Goal: Transaction & Acquisition: Purchase product/service

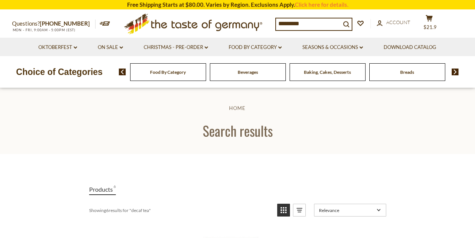
drag, startPoint x: 294, startPoint y: 23, endPoint x: 262, endPoint y: 22, distance: 32.0
click at [276, 22] on input "*********" at bounding box center [308, 23] width 65 height 11
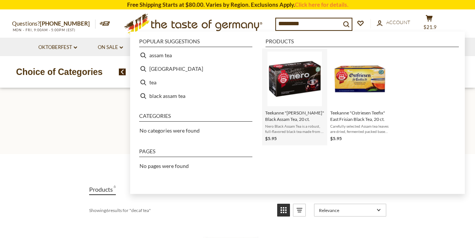
type input "*********"
click at [294, 83] on img "Instant Search Results" at bounding box center [295, 79] width 55 height 55
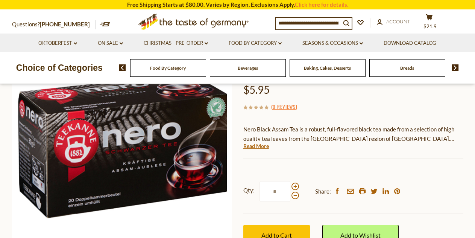
scroll to position [94, 0]
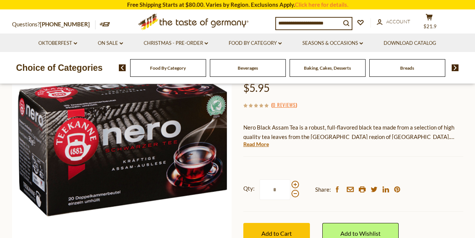
click at [262, 148] on div "Teekanne Teekanne "Nero Schwarzer" Black Assam Tea, 20 ct. $5.95 ( 0 Reviews ) …" at bounding box center [354, 147] width 220 height 227
click at [262, 143] on link "Read More" at bounding box center [257, 144] width 26 height 8
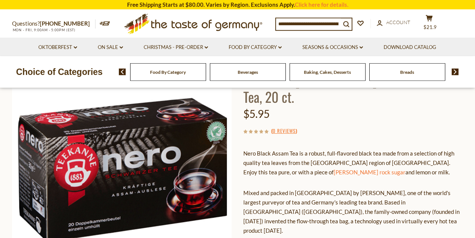
scroll to position [0, 0]
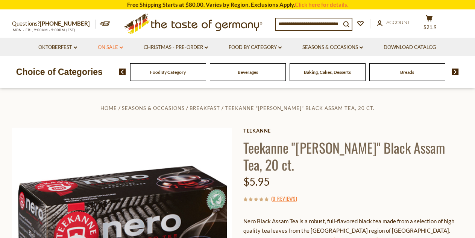
click at [116, 46] on link "On Sale dropdown_arrow" at bounding box center [110, 47] width 25 height 8
click at [112, 67] on link "All On Sale" at bounding box center [107, 67] width 27 height 7
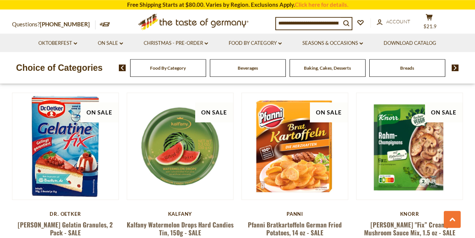
scroll to position [1678, 0]
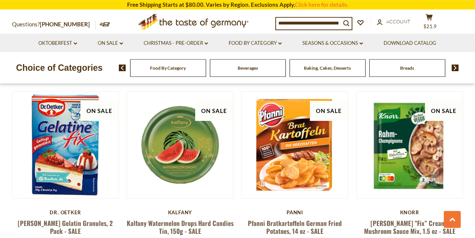
click at [337, 219] on h5 "Pfanni Bratkartoffeln German Fried Potatoes, 14 oz - SALE" at bounding box center [295, 227] width 107 height 16
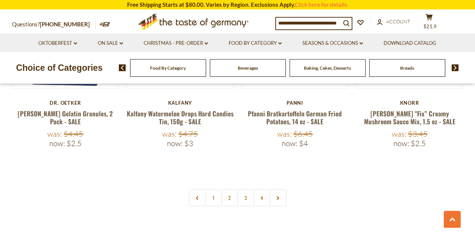
scroll to position [1784, 0]
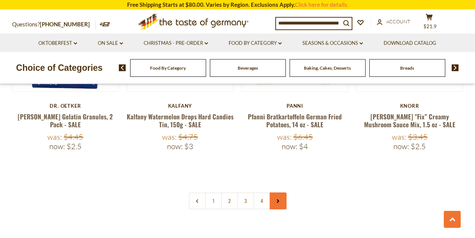
click at [276, 192] on link at bounding box center [278, 200] width 17 height 17
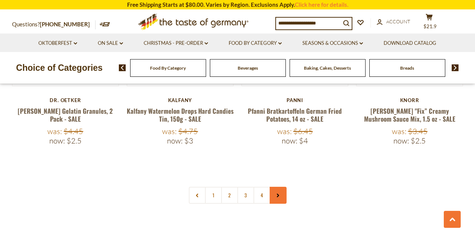
scroll to position [1791, 0]
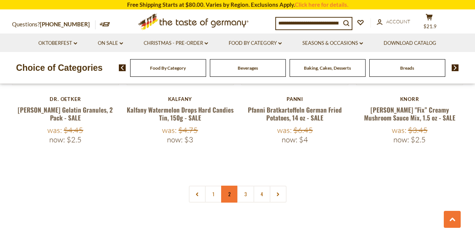
click at [227, 186] on link "2" at bounding box center [229, 194] width 17 height 17
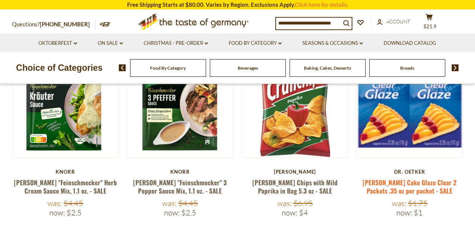
scroll to position [156, 0]
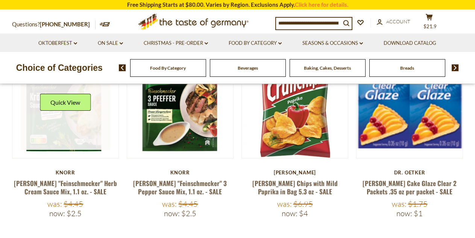
click at [63, 124] on link at bounding box center [66, 105] width 90 height 90
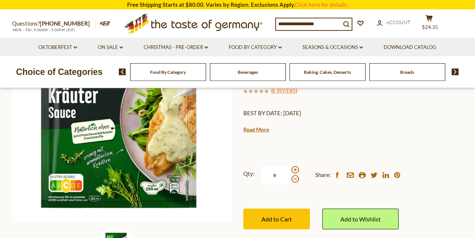
scroll to position [127, 0]
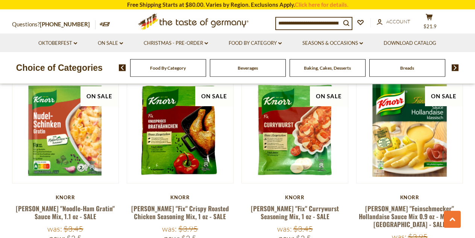
scroll to position [1684, 0]
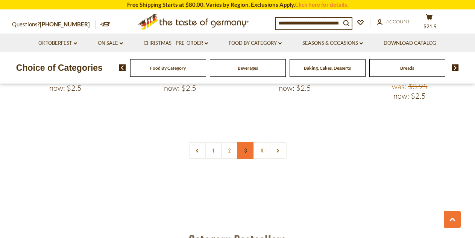
click at [245, 142] on link "3" at bounding box center [246, 150] width 17 height 17
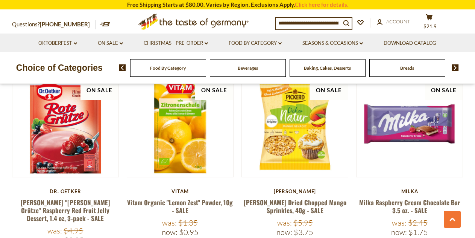
scroll to position [1764, 0]
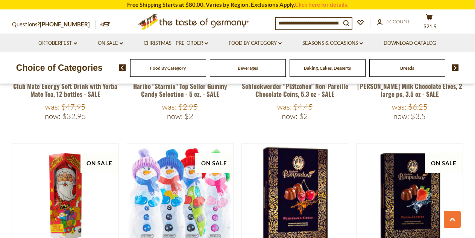
scroll to position [897, 0]
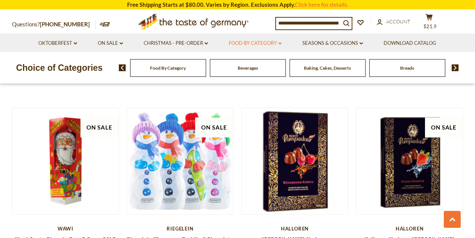
click at [281, 44] on icon "dropdown_arrow" at bounding box center [280, 43] width 3 height 3
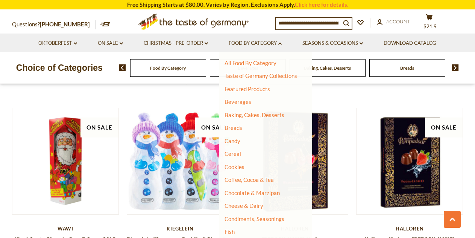
scroll to position [168, 0]
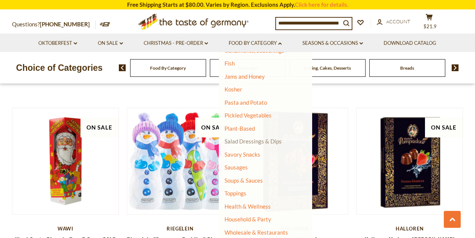
click at [252, 142] on link "Salad Dressings & Dips" at bounding box center [253, 141] width 57 height 7
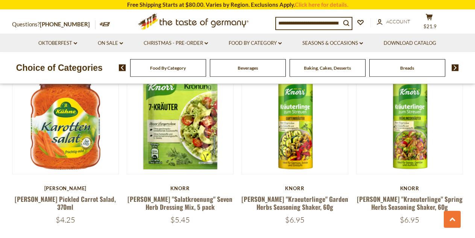
scroll to position [1011, 0]
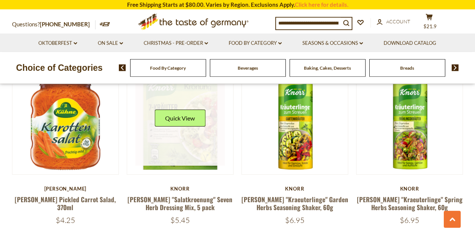
click at [198, 136] on link at bounding box center [181, 121] width 90 height 90
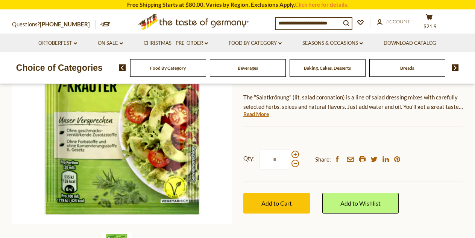
scroll to position [118, 0]
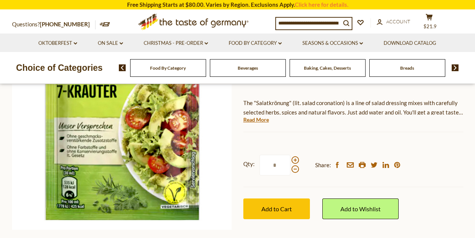
click at [265, 124] on div "Knorr Knorr "Salatkroenung" Seven Herb Dressing Mix, 5 pack $5.45 ( 0 Reviews )…" at bounding box center [354, 122] width 220 height 227
click at [261, 120] on link "Read More" at bounding box center [257, 120] width 26 height 8
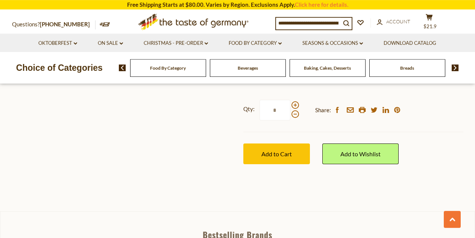
scroll to position [576, 0]
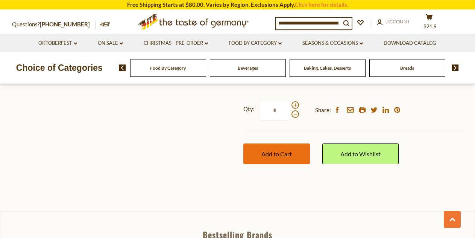
click at [292, 150] on span "Add to Cart" at bounding box center [277, 153] width 30 height 7
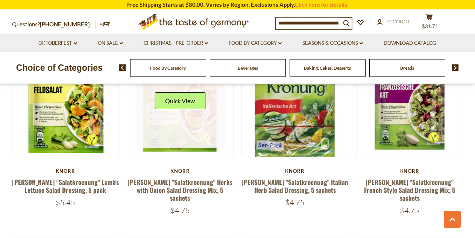
scroll to position [1208, 0]
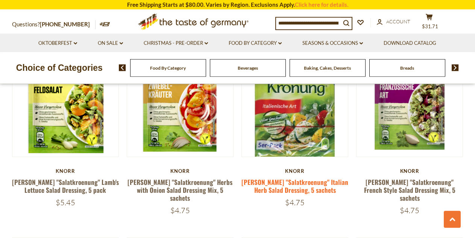
click at [311, 184] on link "[PERSON_NAME] "Salatkroenung" Italian Herb Salad Dressing, 5 sachets" at bounding box center [295, 185] width 107 height 17
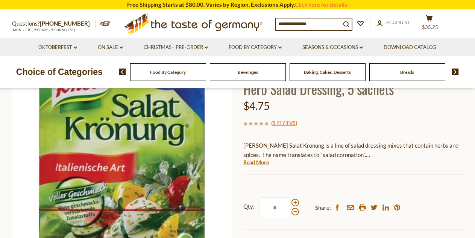
scroll to position [76, 0]
click at [263, 167] on div "Current stock: 0" at bounding box center [354, 169] width 220 height 5
click at [263, 163] on link "Read More" at bounding box center [257, 162] width 26 height 8
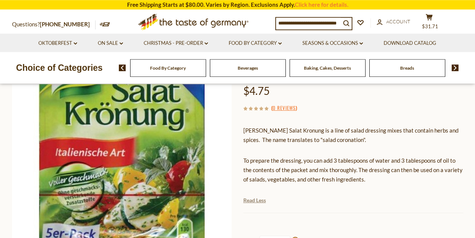
scroll to position [90, 0]
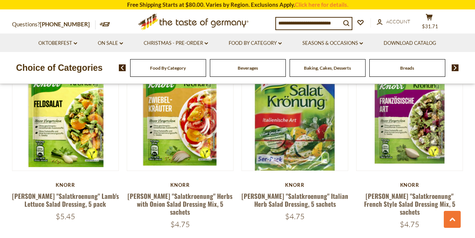
scroll to position [1193, 0]
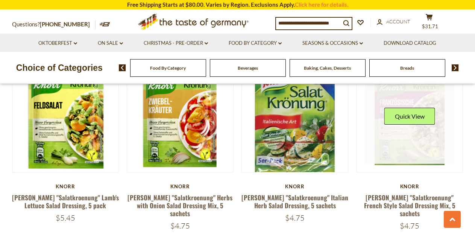
click at [408, 143] on link at bounding box center [410, 119] width 90 height 90
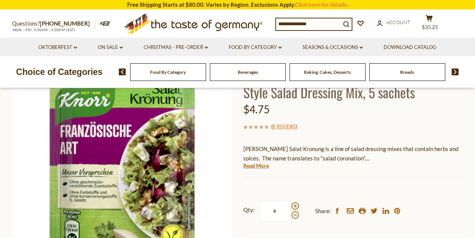
scroll to position [72, 0]
click at [254, 166] on link "Read More" at bounding box center [257, 166] width 26 height 8
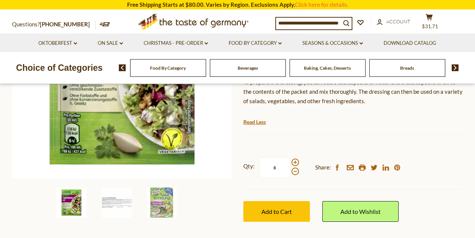
scroll to position [158, 0]
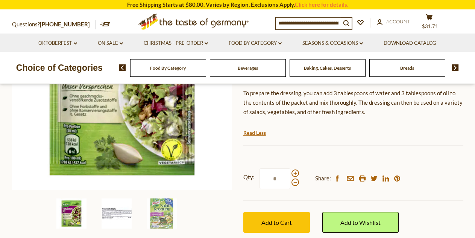
click at [102, 212] on img at bounding box center [117, 213] width 30 height 30
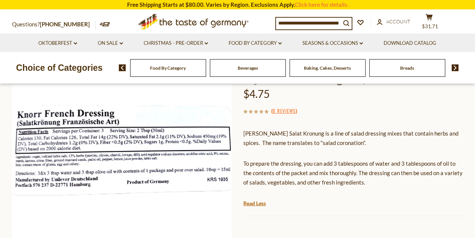
scroll to position [87, 0]
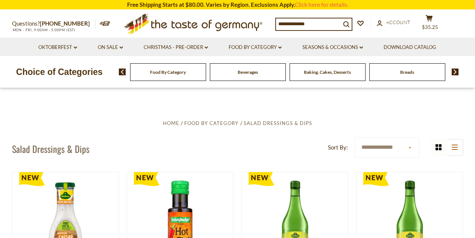
scroll to position [1193, 0]
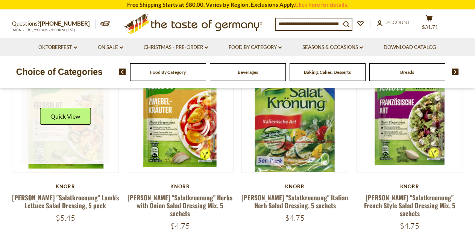
click at [70, 142] on link at bounding box center [66, 119] width 90 height 90
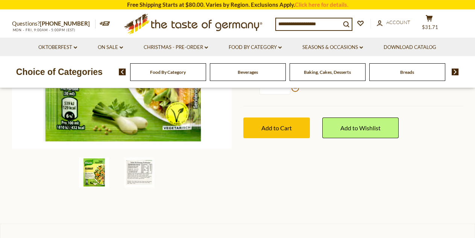
scroll to position [216, 0]
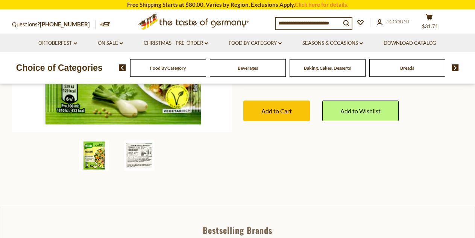
click at [140, 154] on img at bounding box center [139, 155] width 30 height 30
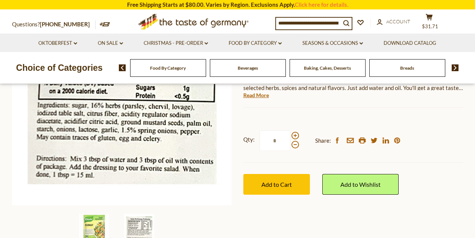
scroll to position [141, 0]
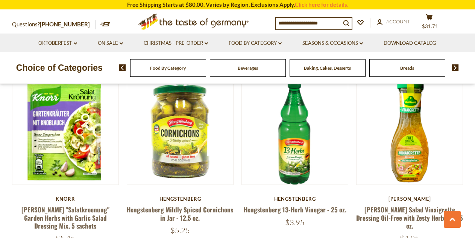
scroll to position [1369, 0]
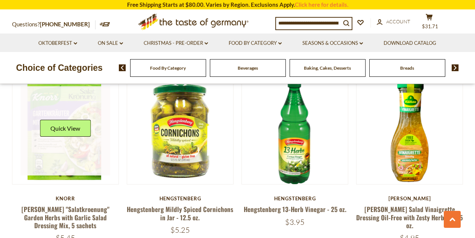
click at [75, 149] on link at bounding box center [66, 131] width 90 height 90
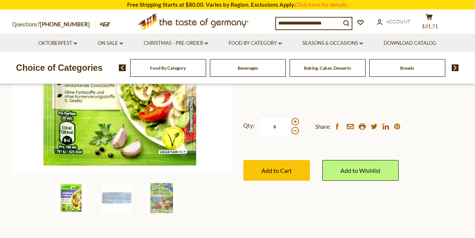
scroll to position [172, 0]
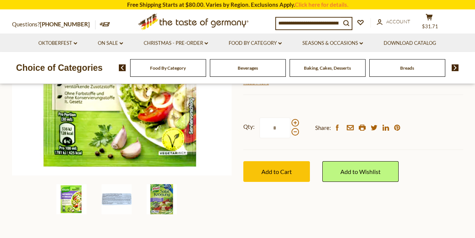
click at [160, 201] on img at bounding box center [162, 199] width 30 height 30
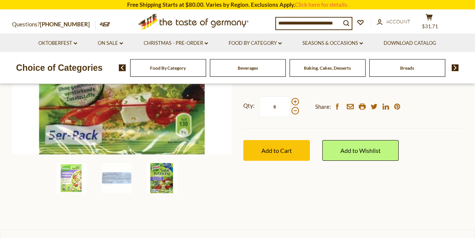
scroll to position [196, 0]
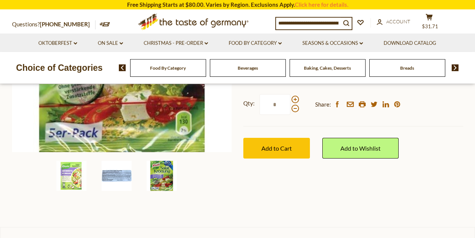
click at [122, 176] on img at bounding box center [117, 176] width 30 height 30
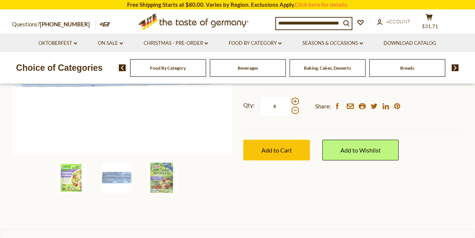
scroll to position [198, 0]
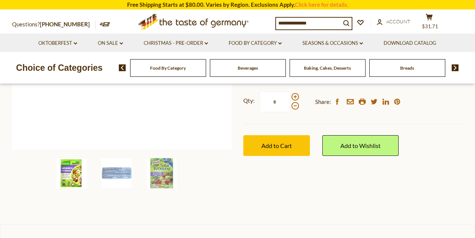
click at [70, 176] on img at bounding box center [71, 173] width 30 height 30
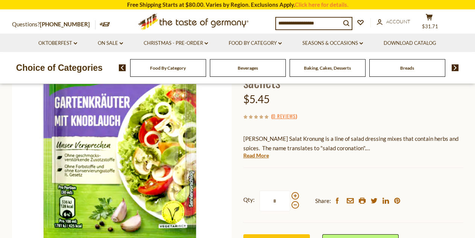
scroll to position [101, 0]
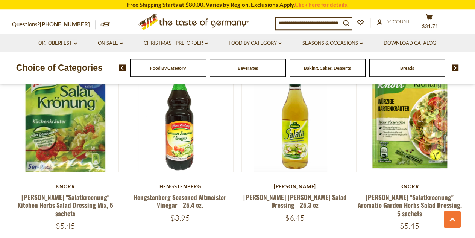
scroll to position [1569, 0]
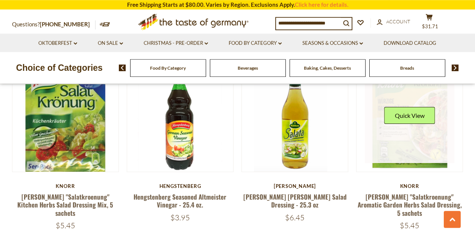
click at [398, 116] on link at bounding box center [410, 119] width 90 height 90
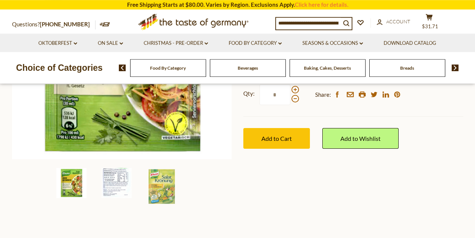
scroll to position [214, 0]
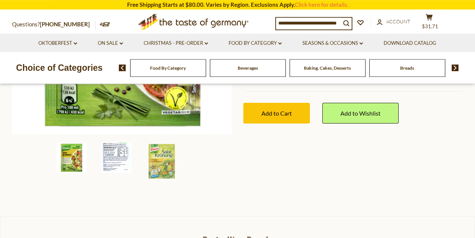
click at [106, 154] on img at bounding box center [117, 158] width 30 height 30
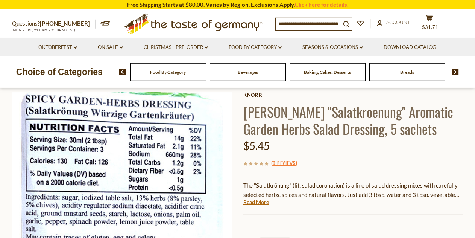
scroll to position [36, 0]
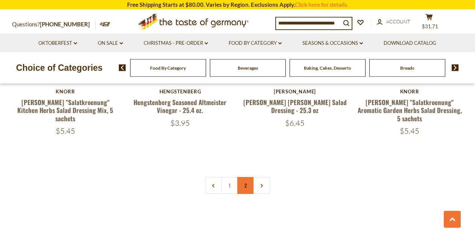
click at [247, 177] on link "2" at bounding box center [246, 185] width 17 height 17
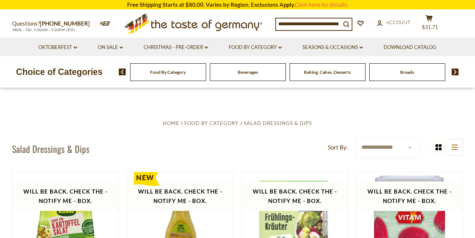
click at [206, 77] on div "Baking, Cakes, Desserts" at bounding box center [168, 72] width 76 height 18
click at [206, 69] on div "Baking, Cakes, Desserts" at bounding box center [168, 72] width 76 height 18
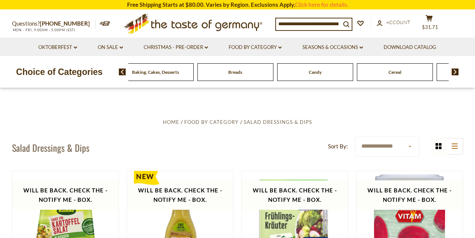
scroll to position [5, 0]
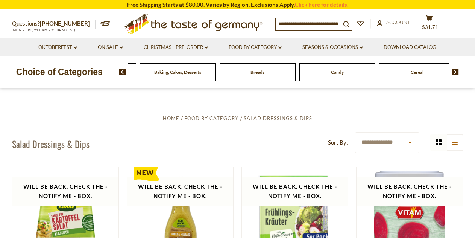
click at [186, 74] on span "Baking, Cakes, Desserts" at bounding box center [177, 72] width 47 height 6
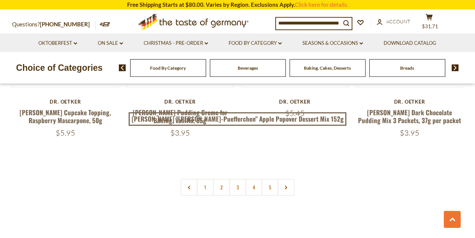
scroll to position [1787, 0]
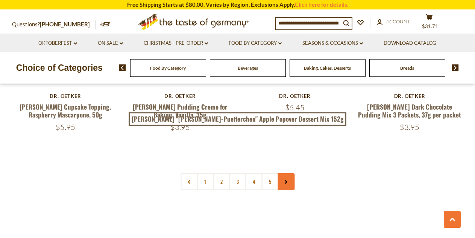
click at [286, 180] on icon at bounding box center [286, 182] width 5 height 4
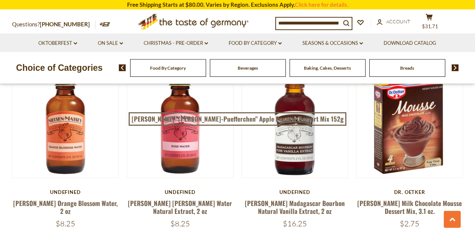
scroll to position [408, 0]
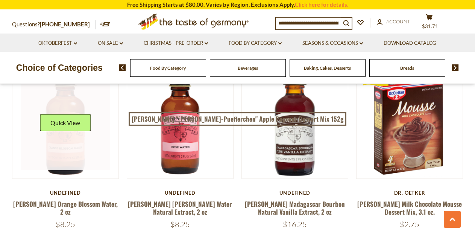
click at [66, 161] on link at bounding box center [66, 126] width 90 height 90
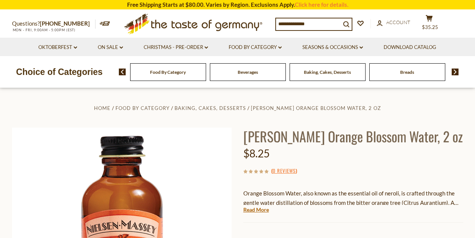
scroll to position [32, 0]
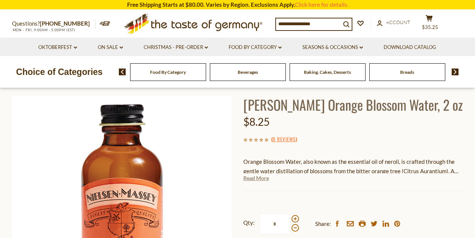
click at [263, 181] on link "Read More" at bounding box center [257, 178] width 26 height 8
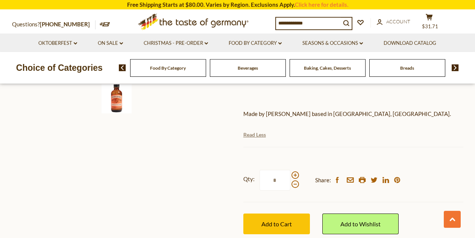
scroll to position [286, 0]
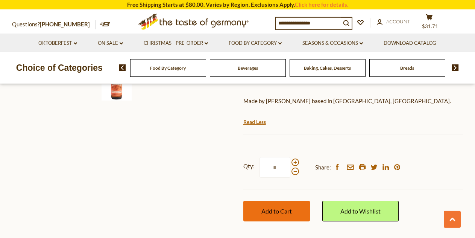
click at [290, 207] on button "Add to Cart" at bounding box center [277, 211] width 67 height 21
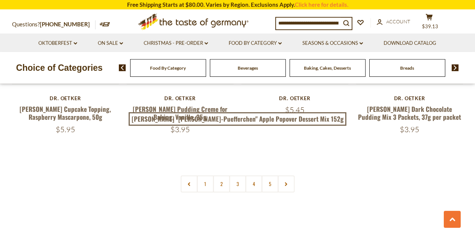
scroll to position [1785, 0]
click at [286, 183] on icon at bounding box center [286, 185] width 5 height 4
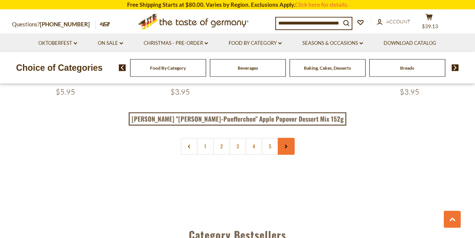
scroll to position [1821, 0]
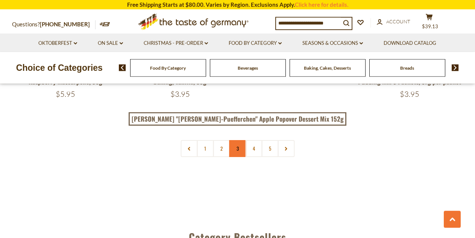
click at [237, 140] on link "3" at bounding box center [237, 148] width 17 height 17
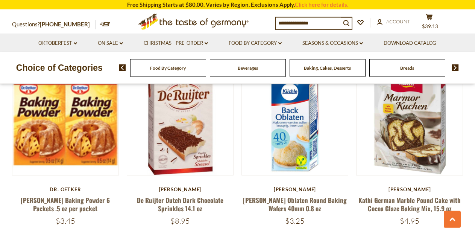
scroll to position [1507, 0]
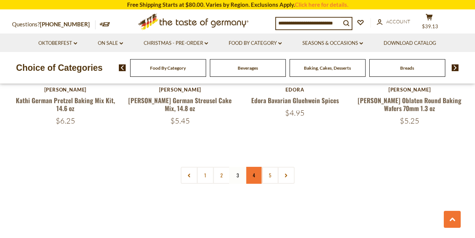
click at [253, 167] on link "4" at bounding box center [253, 175] width 17 height 17
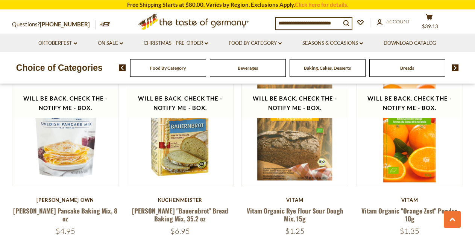
scroll to position [1324, 0]
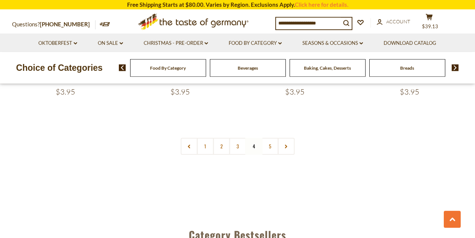
click at [268, 139] on link "5" at bounding box center [270, 146] width 17 height 17
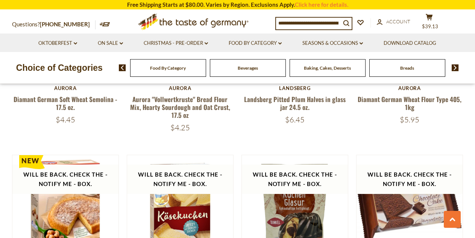
scroll to position [504, 0]
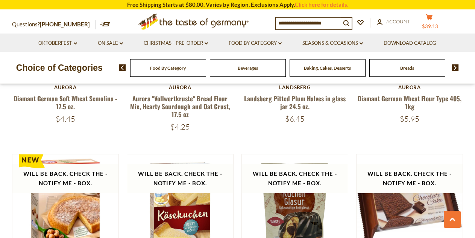
click at [441, 21] on button "cart $39.13" at bounding box center [430, 23] width 23 height 19
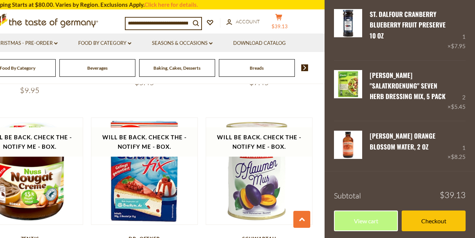
scroll to position [174, 0]
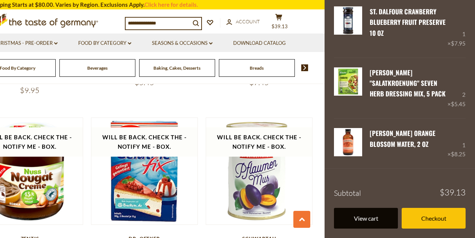
click at [375, 215] on link "View cart" at bounding box center [366, 218] width 64 height 21
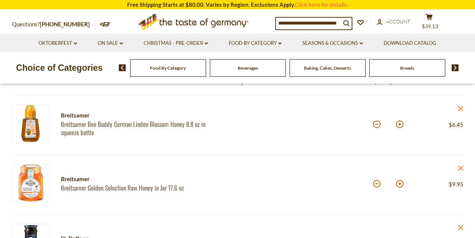
scroll to position [93, 0]
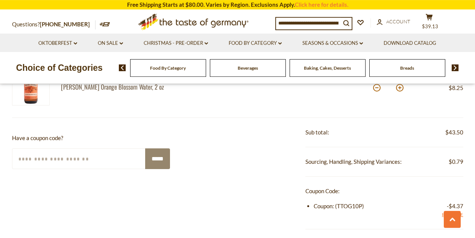
scroll to position [362, 0]
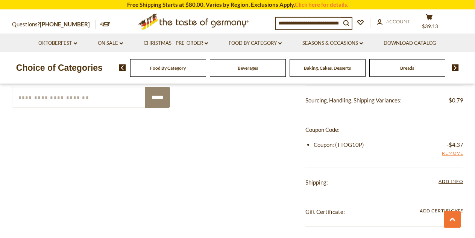
scroll to position [430, 0]
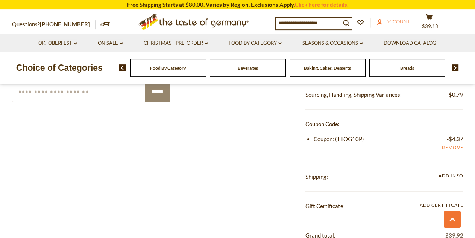
click at [411, 21] on span "Account" at bounding box center [399, 21] width 24 height 6
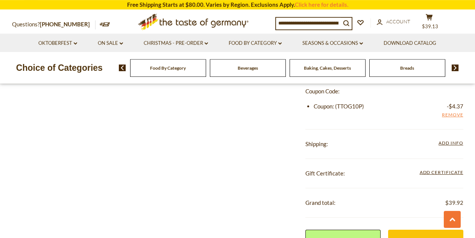
scroll to position [467, 0]
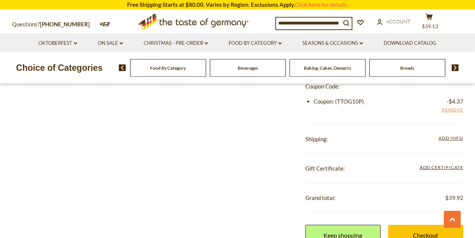
click at [446, 134] on div "**********" at bounding box center [385, 139] width 158 height 29
click at [449, 139] on span "Add Info" at bounding box center [451, 138] width 24 height 6
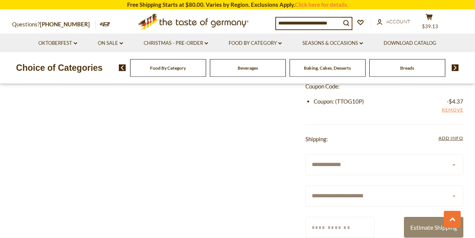
click at [306, 186] on select "**********" at bounding box center [385, 196] width 158 height 21
select select "**"
click option "*****" at bounding box center [0, 0] width 0 height 0
click at [261, 181] on div "**********" at bounding box center [238, 234] width 452 height 443
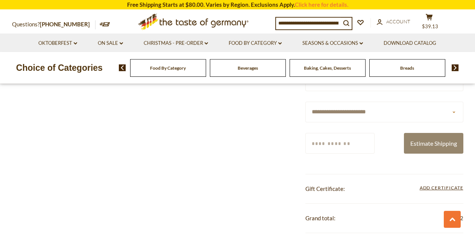
scroll to position [560, 0]
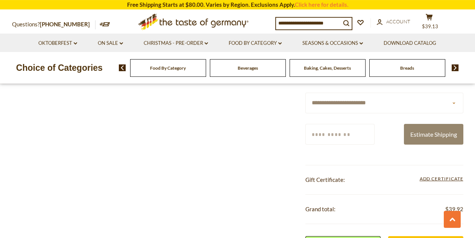
click at [355, 138] on input "Zip/Postcode" at bounding box center [340, 134] width 69 height 21
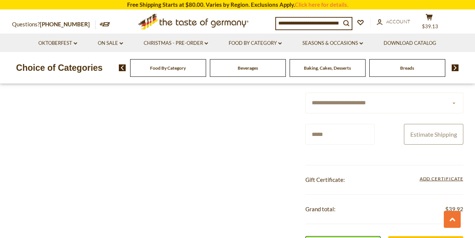
type input "*****"
click at [444, 131] on button "Estimate Shipping" at bounding box center [433, 134] width 59 height 21
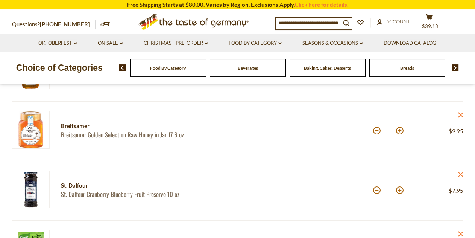
scroll to position [133, 0]
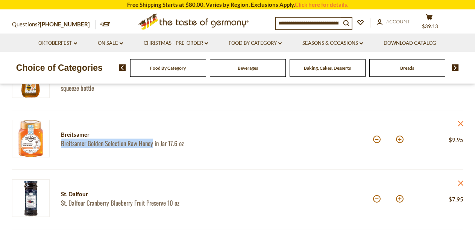
drag, startPoint x: 59, startPoint y: 146, endPoint x: 154, endPoint y: 146, distance: 94.9
click at [154, 146] on div "Breitsamer Breitsamer Golden Selection Raw Honey in Jar 17.6 oz" at bounding box center [141, 140] width 183 height 40
copy link "Breitsamer Golden Selection Raw Honey"
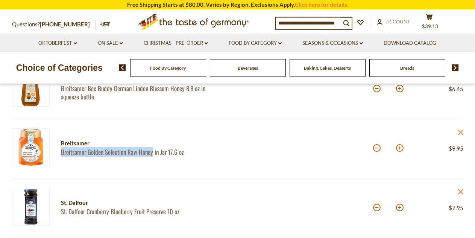
scroll to position [125, 0]
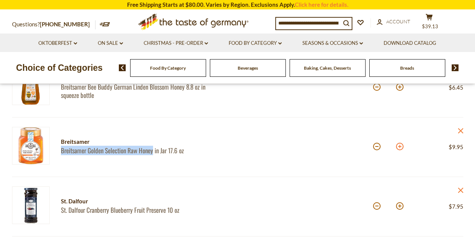
click at [400, 148] on button at bounding box center [400, 147] width 8 height 8
type input "*"
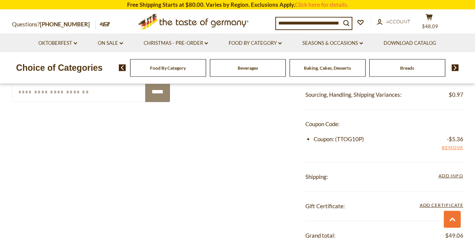
scroll to position [439, 0]
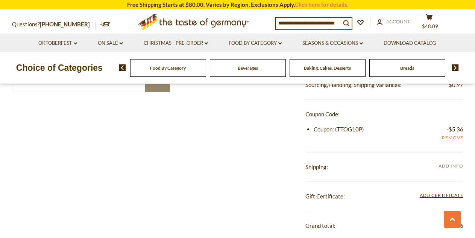
click at [450, 163] on span "Add Info" at bounding box center [451, 166] width 24 height 6
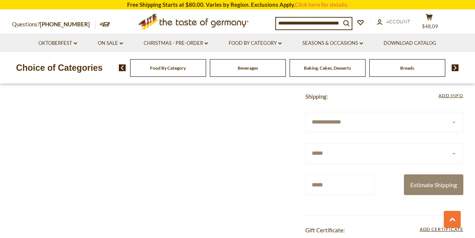
scroll to position [513, 0]
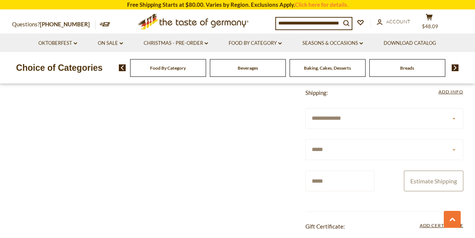
click at [430, 179] on button "Estimate Shipping" at bounding box center [433, 181] width 59 height 21
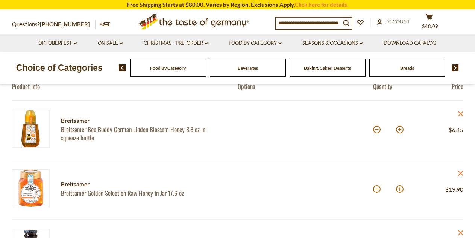
scroll to position [84, 0]
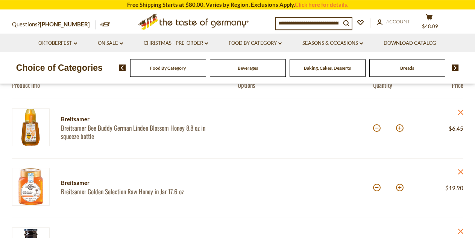
click at [315, 26] on input at bounding box center [308, 23] width 65 height 11
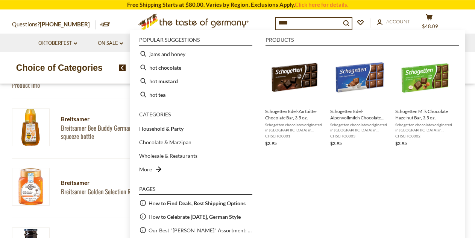
type input "*****"
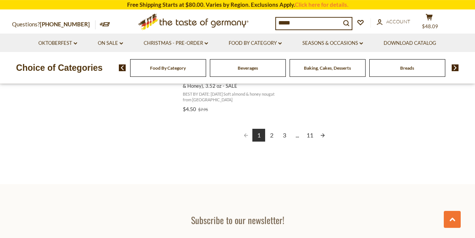
scroll to position [1435, 0]
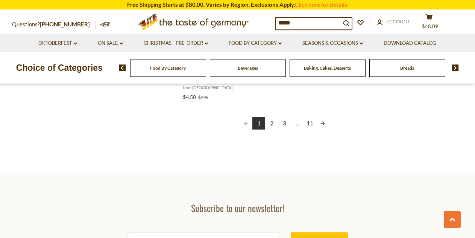
click at [271, 126] on link "2" at bounding box center [271, 123] width 13 height 13
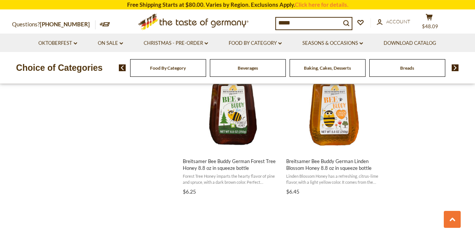
scroll to position [1170, 0]
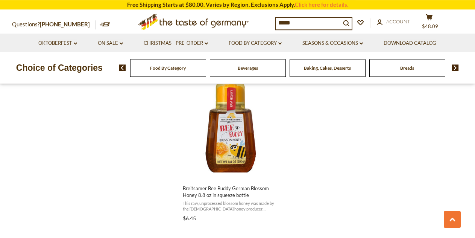
scroll to position [1307, 0]
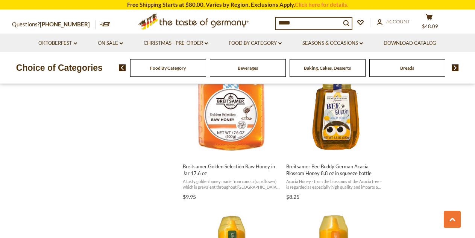
scroll to position [992, 0]
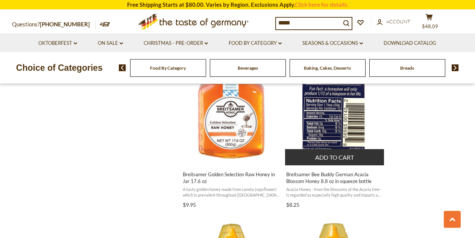
click at [311, 180] on span "Breitsamer Bee Buddy German Acacia Blossom Honey 8.8 oz in squeeze bottle" at bounding box center [335, 178] width 98 height 14
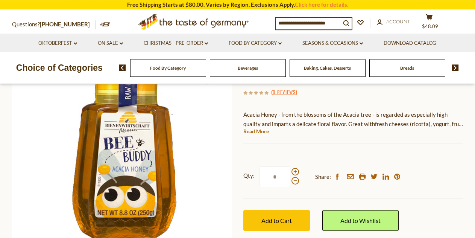
scroll to position [106, 0]
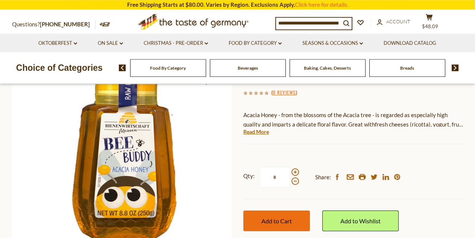
click at [291, 221] on span "Add to Cart" at bounding box center [277, 220] width 30 height 7
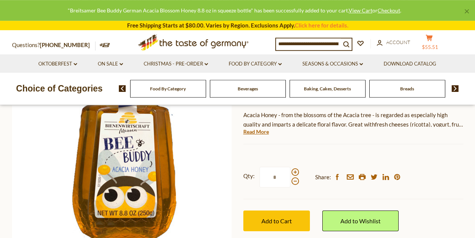
click at [441, 43] on button "cart $55.51" at bounding box center [430, 43] width 23 height 19
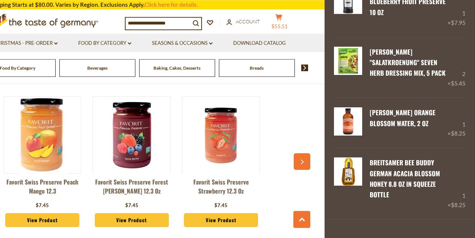
scroll to position [224, 0]
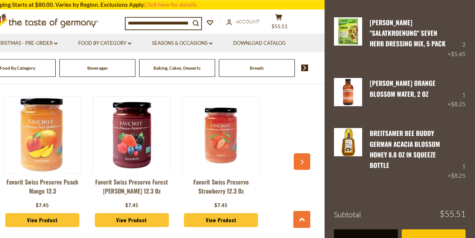
click at [383, 232] on link "View cart" at bounding box center [366, 239] width 64 height 21
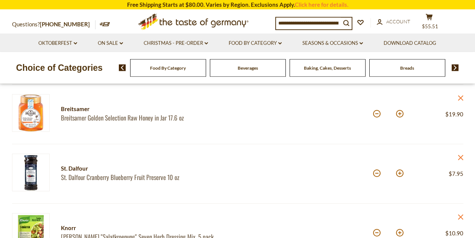
scroll to position [158, 0]
click at [376, 114] on button at bounding box center [377, 114] width 8 height 8
type input "*"
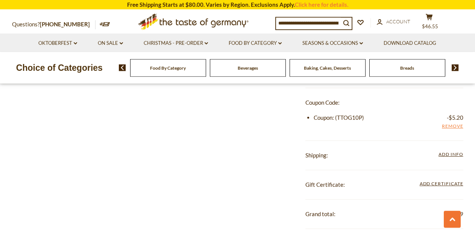
scroll to position [513, 0]
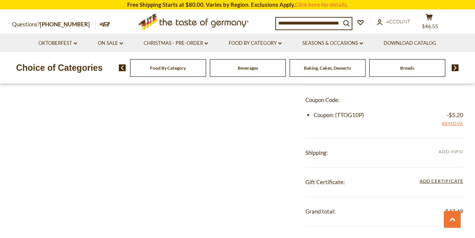
click at [448, 153] on span "Add Info" at bounding box center [451, 152] width 24 height 6
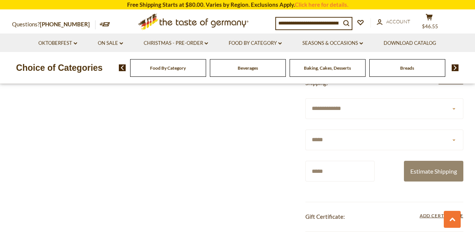
scroll to position [595, 0]
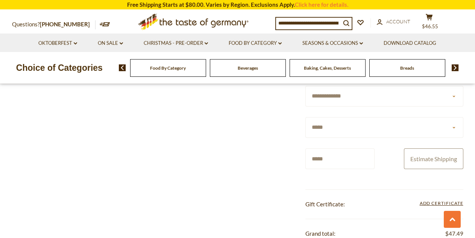
click at [432, 158] on button "Estimate Shipping" at bounding box center [433, 158] width 59 height 21
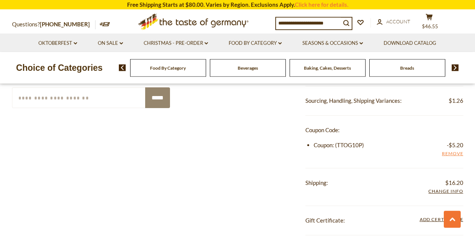
scroll to position [506, 0]
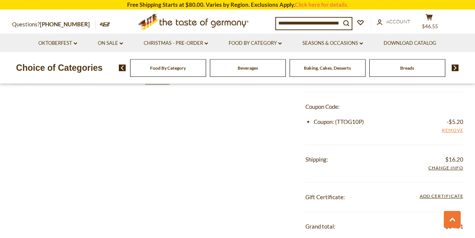
drag, startPoint x: 337, startPoint y: 120, endPoint x: 364, endPoint y: 121, distance: 26.8
click at [364, 121] on li "Coupon: (TTOG10P) -$5.20 Remove" at bounding box center [389, 121] width 150 height 9
copy li "TTOG10P)"
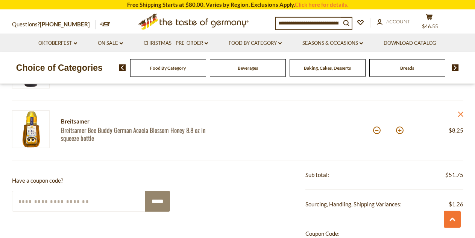
click at [92, 208] on input "Enter Your Coupon Code" at bounding box center [79, 201] width 134 height 21
click at [159, 199] on input "*****" at bounding box center [157, 201] width 25 height 21
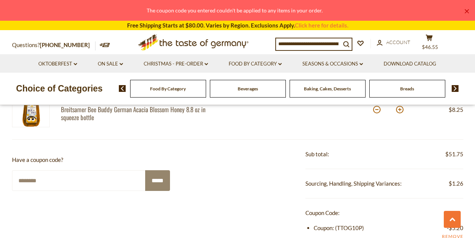
scroll to position [398, 0]
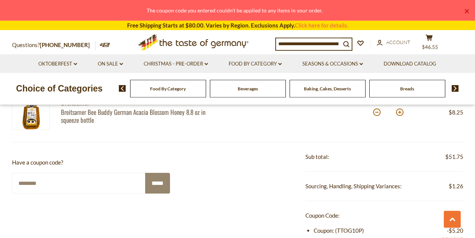
click at [66, 181] on input "********" at bounding box center [79, 183] width 134 height 21
paste input "text"
drag, startPoint x: 52, startPoint y: 181, endPoint x: 8, endPoint y: 184, distance: 43.4
click at [12, 184] on input "********" at bounding box center [79, 183] width 134 height 21
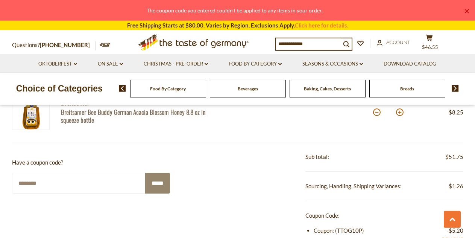
paste input "*"
click at [158, 184] on input "*****" at bounding box center [157, 183] width 25 height 21
click at [84, 178] on input "*********" at bounding box center [79, 183] width 134 height 21
paste input "text"
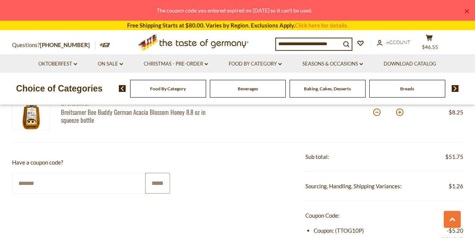
type input "*******"
click at [158, 183] on input "*****" at bounding box center [157, 183] width 25 height 21
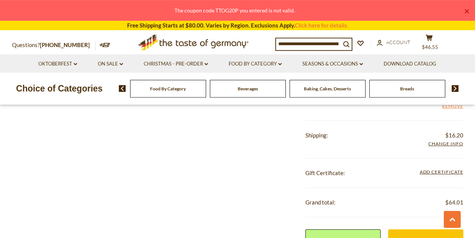
scroll to position [585, 0]
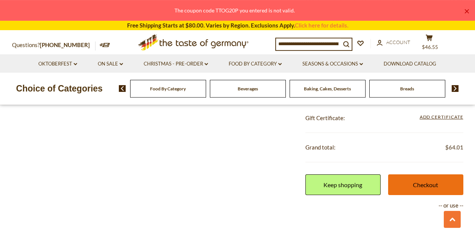
click at [424, 182] on link "Checkout" at bounding box center [425, 184] width 75 height 21
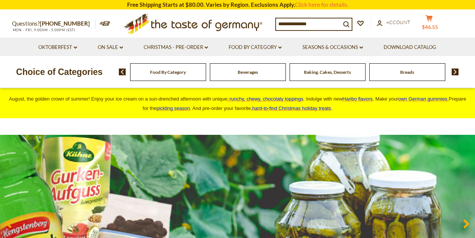
click at [433, 21] on icon "cart" at bounding box center [429, 18] width 7 height 6
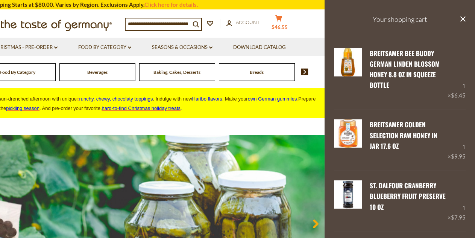
scroll to position [224, 0]
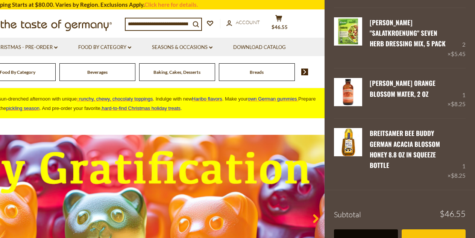
click at [371, 231] on link "View cart" at bounding box center [366, 239] width 64 height 21
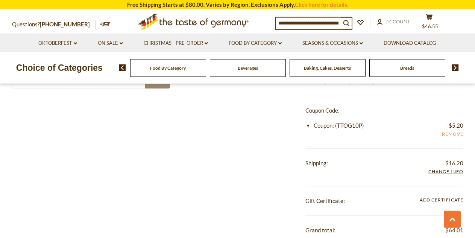
scroll to position [514, 0]
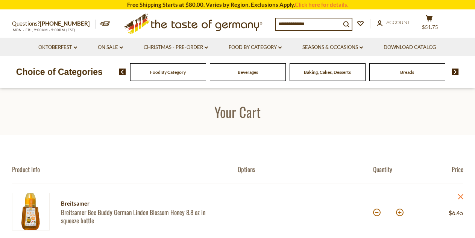
scroll to position [523, 0]
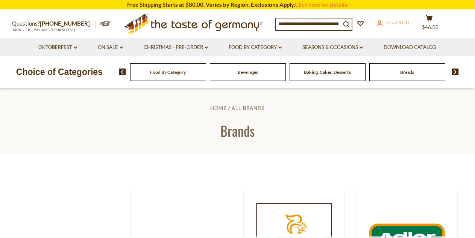
click at [410, 21] on span "Account" at bounding box center [399, 22] width 24 height 6
